Goal: Find specific page/section: Find specific page/section

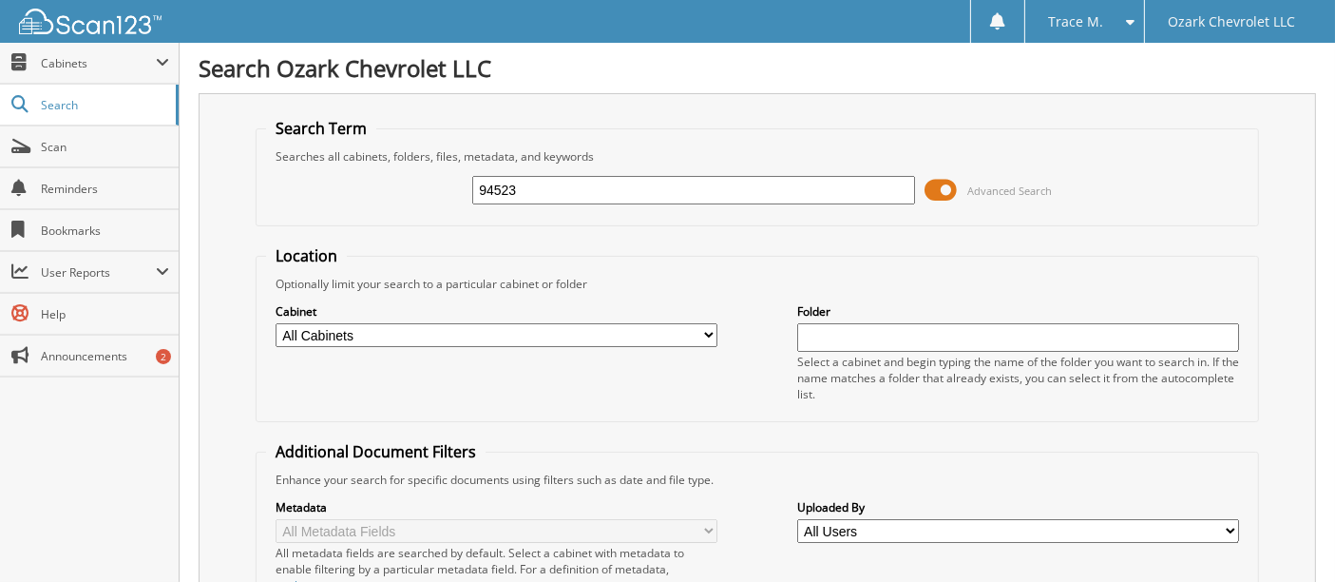
type input "94523"
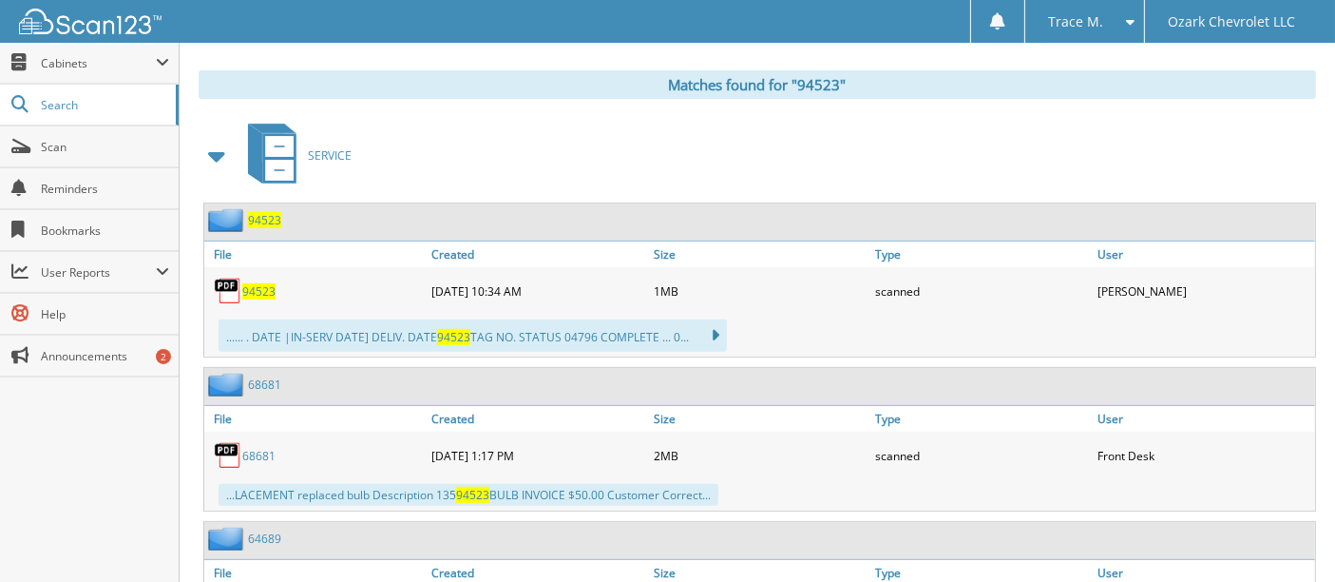
scroll to position [832, 0]
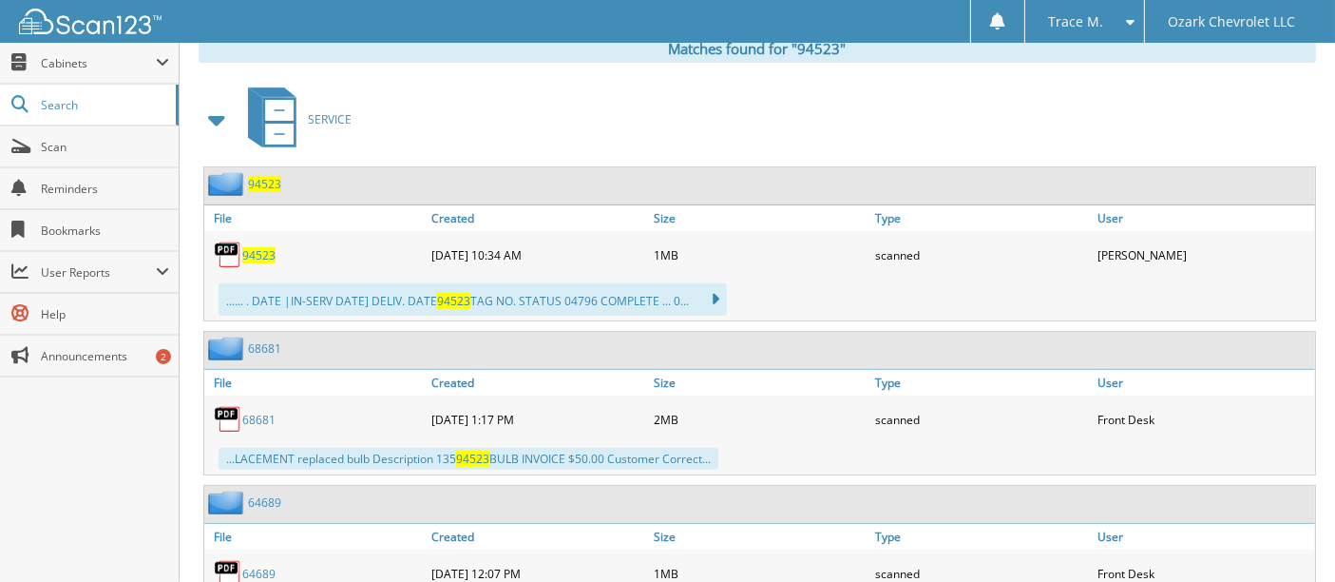
click at [243, 247] on span "94523" at bounding box center [258, 255] width 33 height 16
